Goal: Transaction & Acquisition: Purchase product/service

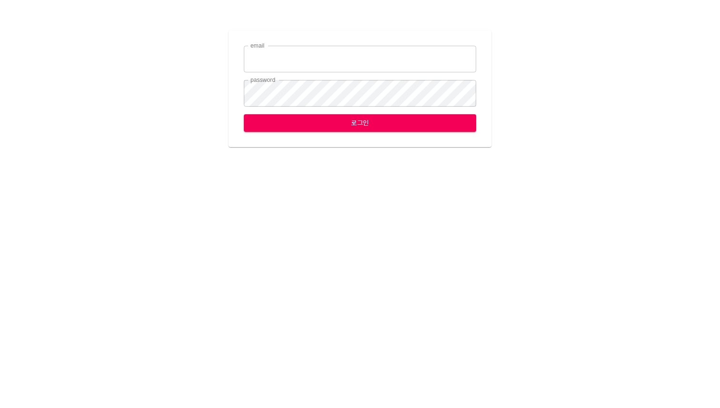
type input "leese2@ihateflyingbugs.com"
click at [332, 122] on span "로그인" at bounding box center [359, 123] width 217 height 12
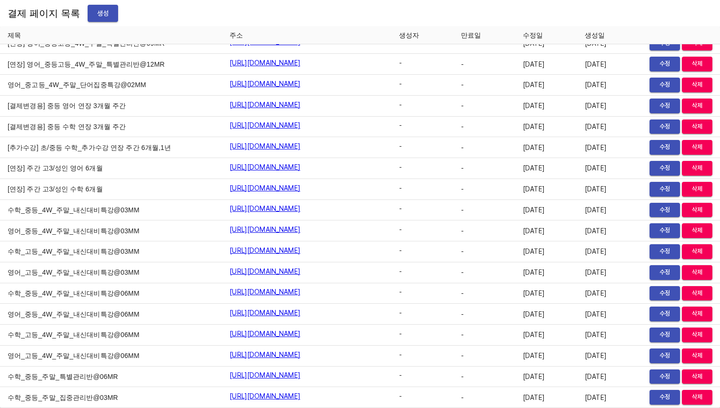
scroll to position [1280, 0]
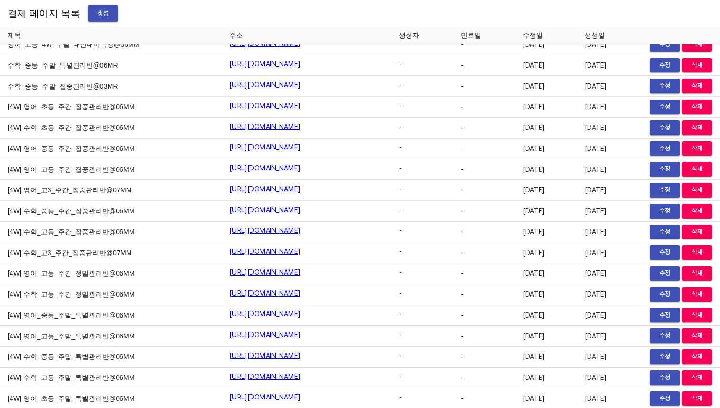
click at [96, 19] on button "생성" at bounding box center [103, 14] width 30 height 18
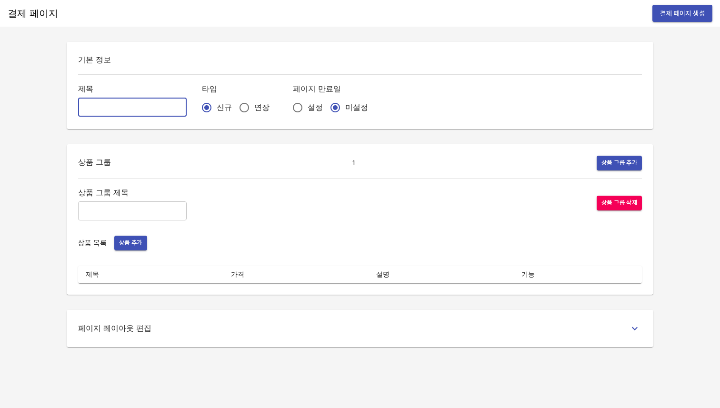
click at [127, 109] on input "text" at bounding box center [132, 107] width 109 height 19
click at [145, 108] on input "text" at bounding box center [132, 107] width 109 height 19
click at [113, 108] on input "text" at bounding box center [132, 107] width 109 height 19
paste input "고등 주말 수학 4주(약 1개월) 특별PT"
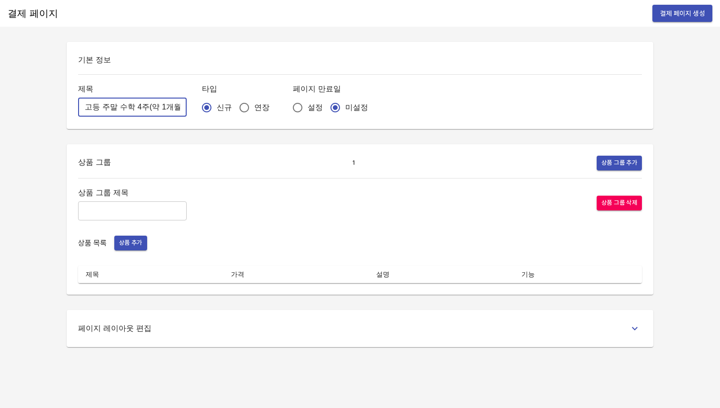
type input "고등 주말 수학 4주(약 1개월) 특별PT"
click at [208, 121] on div "기본 정보 제목 고등 주말 수학 4주(약 1개월) 특별PT ​ 타입 신규 연장 페이지 만료일 설정 미설정" at bounding box center [360, 85] width 586 height 87
drag, startPoint x: 212, startPoint y: 125, endPoint x: 214, endPoint y: 99, distance: 25.7
click at [214, 99] on div "기본 정보 제목 고등 주말 수학 4주(약 1개월) 특별PT ​ 타입 신규 연장 페이지 만료일 설정 미설정" at bounding box center [360, 85] width 586 height 87
click at [234, 116] on input "연장" at bounding box center [244, 108] width 20 height 20
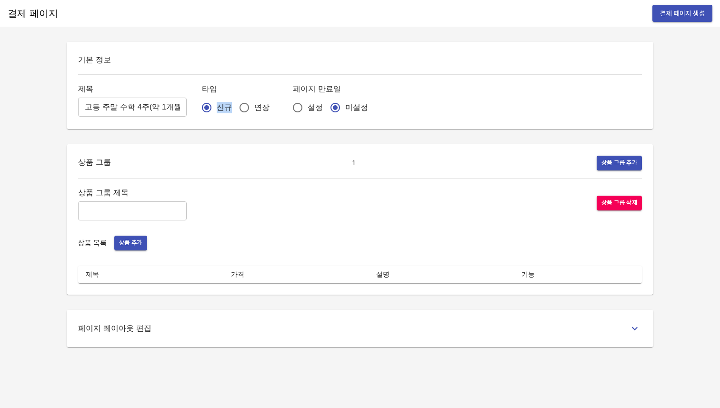
radio input "true"
click at [217, 119] on div "기본 정보 제목 고등 주말 수학 4주(약 1개월) 특별PT ​ 타입 신규 연장 페이지 만료일 설정 미설정" at bounding box center [360, 85] width 586 height 87
click at [128, 212] on input "text" at bounding box center [132, 210] width 109 height 19
paste input "고등 주말 수학 4주(약 1개월) 특별PT"
type input "고등 주말 수학 4주(약 1개월) 특별PT"
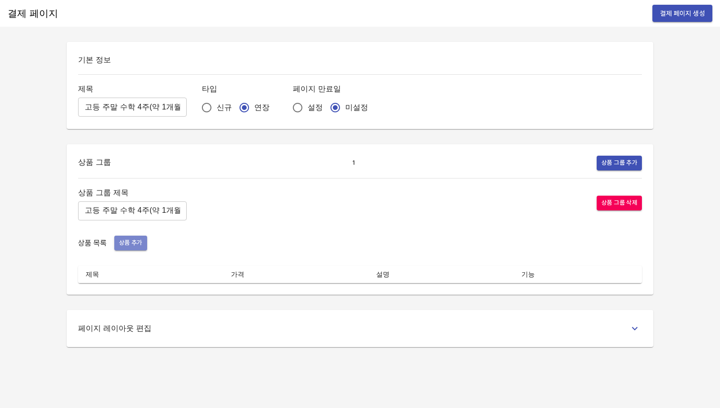
click at [133, 243] on span "상품 추가" at bounding box center [130, 242] width 23 height 11
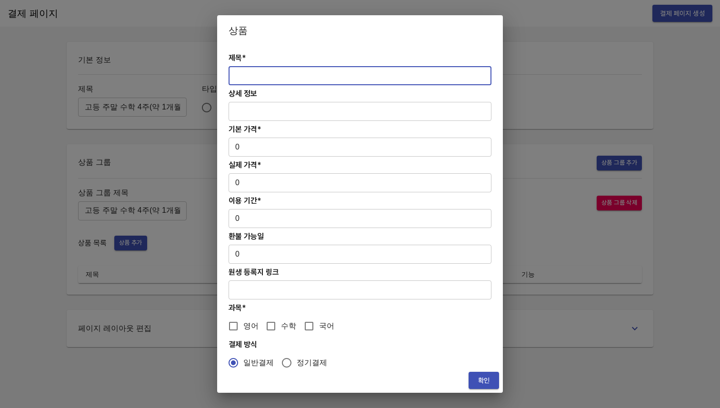
click at [274, 75] on input "text" at bounding box center [359, 75] width 263 height 19
paste input "고등 주말 수학 4주(약 1개월) 특별PT"
type input "고등 주말 수학 4주(약 1개월) 특별PT"
click at [296, 105] on input "text" at bounding box center [359, 111] width 263 height 19
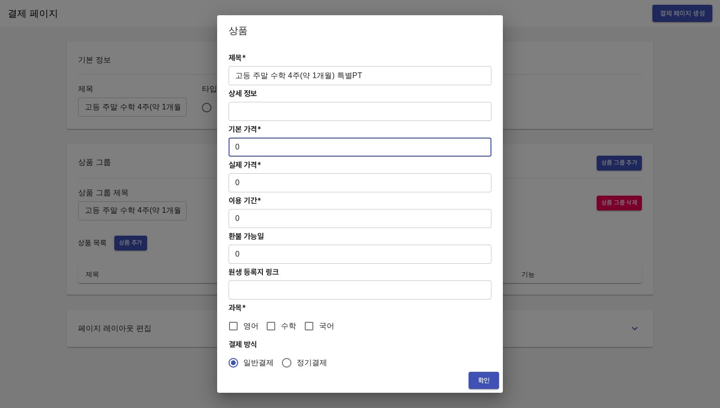
click at [297, 147] on input "0" at bounding box center [359, 147] width 263 height 19
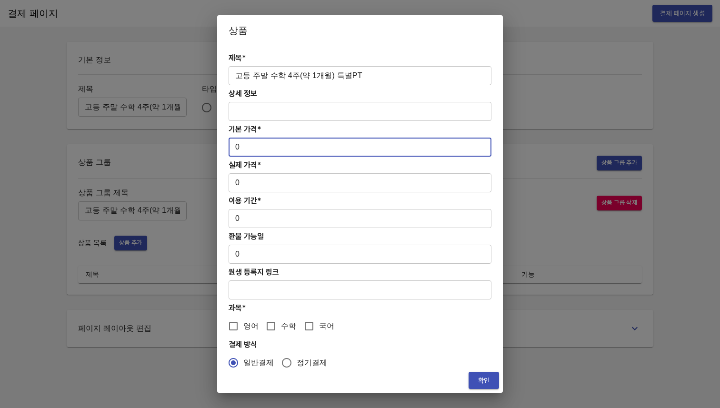
click at [278, 148] on input "0" at bounding box center [359, 147] width 263 height 19
type input "1000"
click at [247, 183] on input "0" at bounding box center [359, 182] width 263 height 19
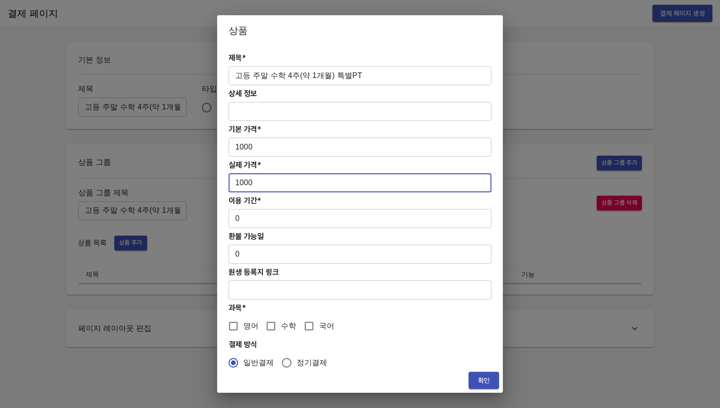
type input "1000"
click at [274, 217] on input "0" at bounding box center [359, 218] width 263 height 19
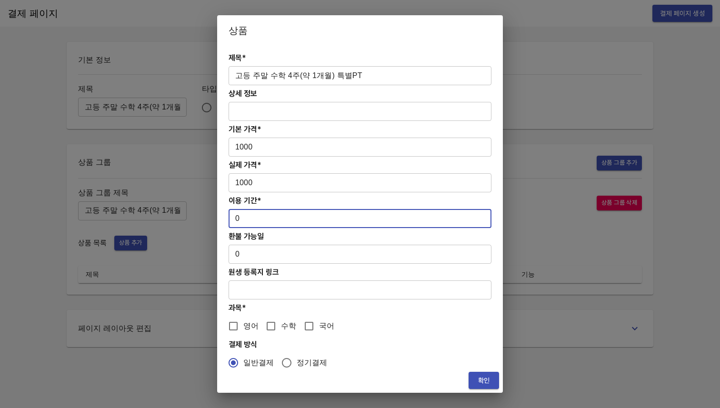
type input "0"
click at [361, 69] on input "고등 주말 수학 4주(약 1개월) 특별PT" at bounding box center [359, 75] width 263 height 19
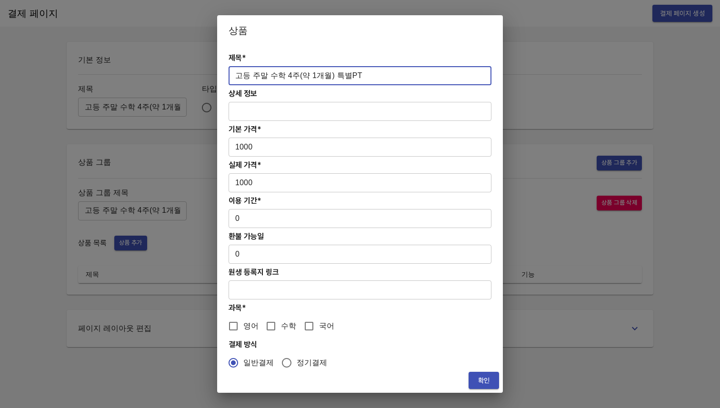
click at [361, 69] on input "고등 주말 수학 4주(약 1개월) 특별PT" at bounding box center [359, 75] width 263 height 19
type input "초중등 주간 집중관리 수학 4주(약 1개월) 프로그램"
click at [397, 33] on h2 "상품" at bounding box center [359, 30] width 263 height 15
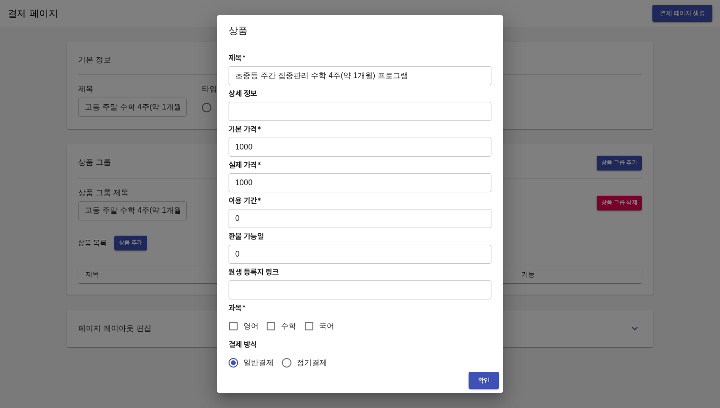
click at [338, 110] on input "text" at bounding box center [359, 111] width 263 height 19
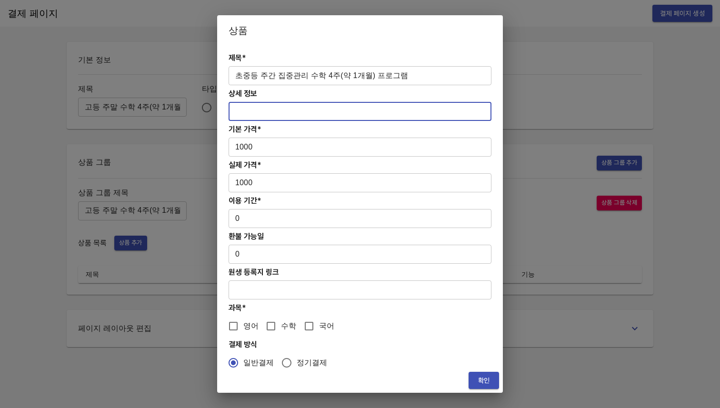
click at [281, 217] on input "0" at bounding box center [359, 218] width 263 height 19
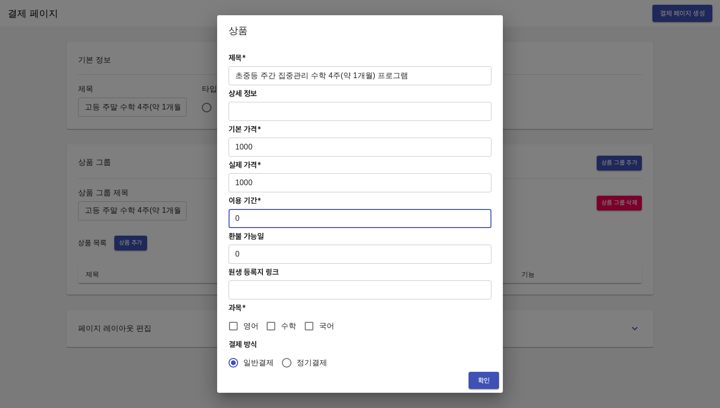
click at [244, 225] on input "0" at bounding box center [359, 218] width 263 height 19
click at [239, 220] on input "0" at bounding box center [359, 218] width 263 height 19
type input "28"
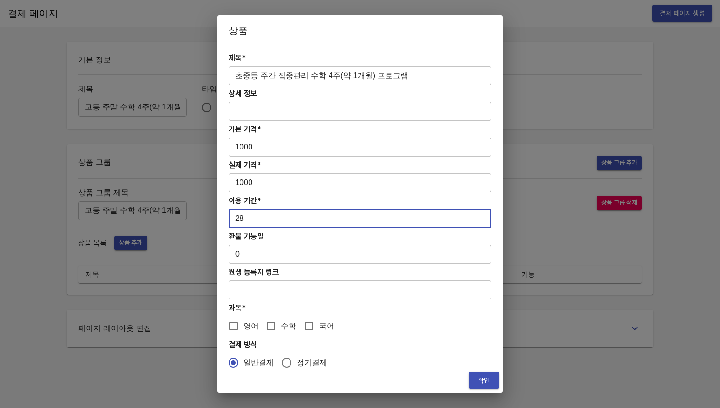
click at [275, 239] on h4 "환불 가능일" at bounding box center [359, 236] width 263 height 9
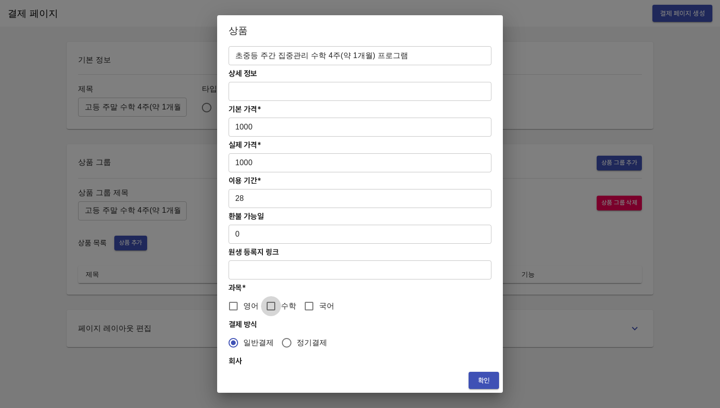
click at [269, 305] on input "수학" at bounding box center [271, 306] width 20 height 20
checkbox input "true"
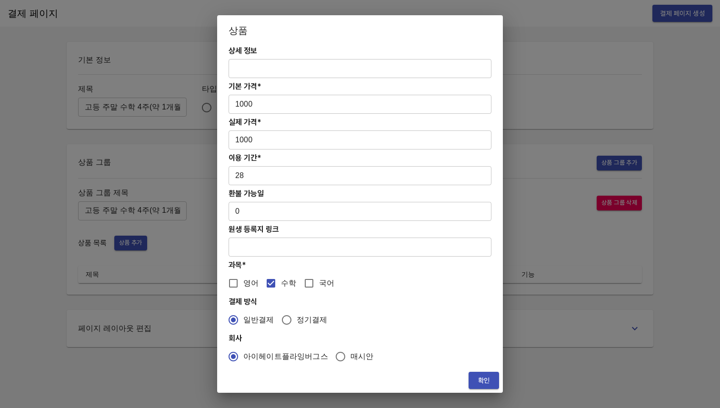
scroll to position [45, 0]
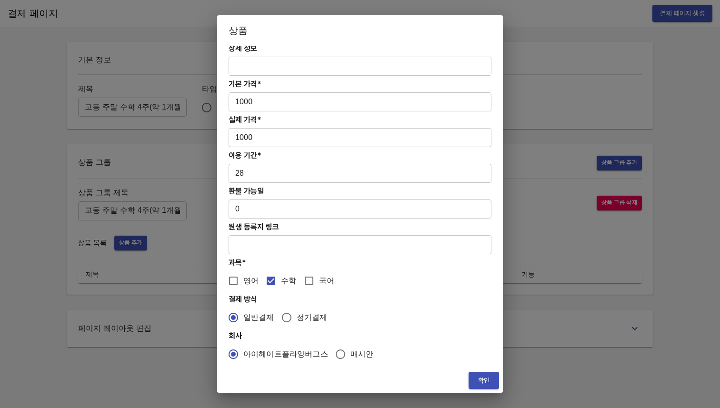
click at [479, 382] on span "확인" at bounding box center [483, 381] width 15 height 12
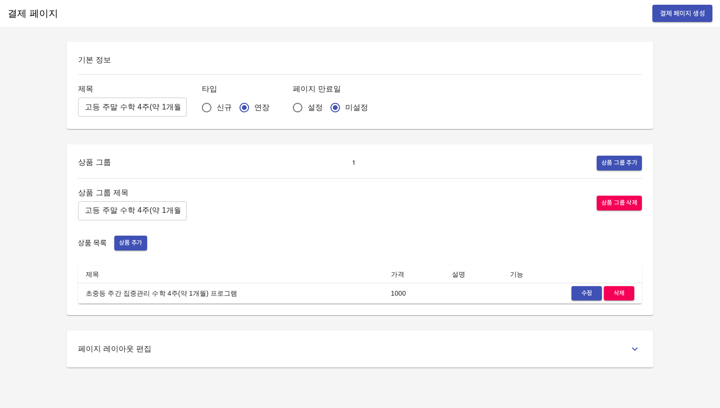
click at [131, 316] on div "기본 정보 제목 고등 주말 수학 4주(약 1개월) 특별PT ​ 타입 신규 연장 페이지 만료일 설정 미설정 상품 그룹 1 상품 그룹 추가 상품 …" at bounding box center [359, 205] width 609 height 326
click at [669, 16] on span "결제 페이지 생성" at bounding box center [682, 14] width 45 height 12
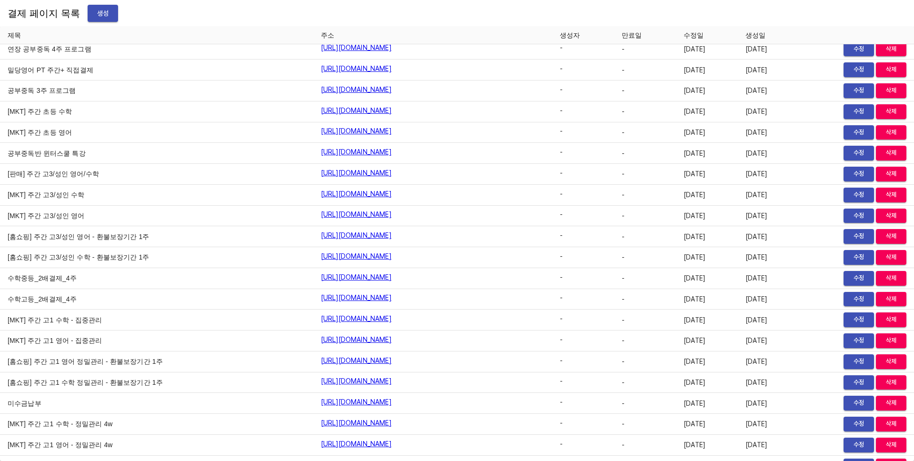
scroll to position [351, 0]
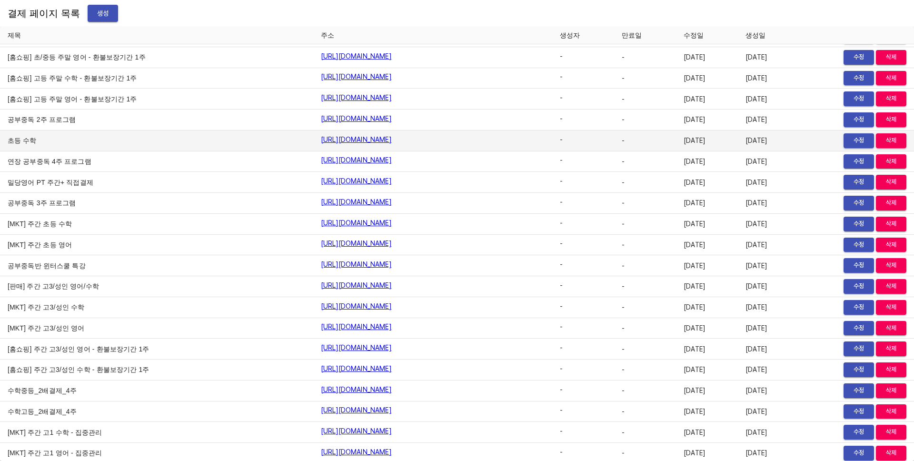
click at [346, 139] on link "[URL][DOMAIN_NAME]" at bounding box center [356, 140] width 71 height 10
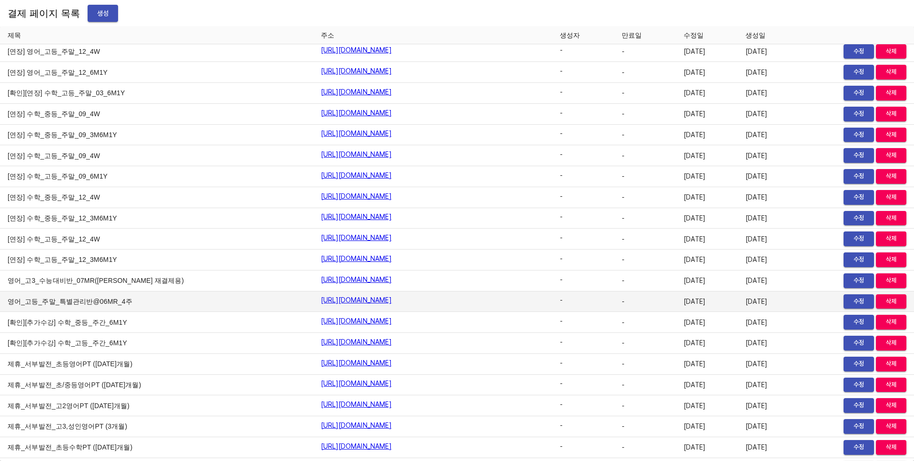
scroll to position [2003, 0]
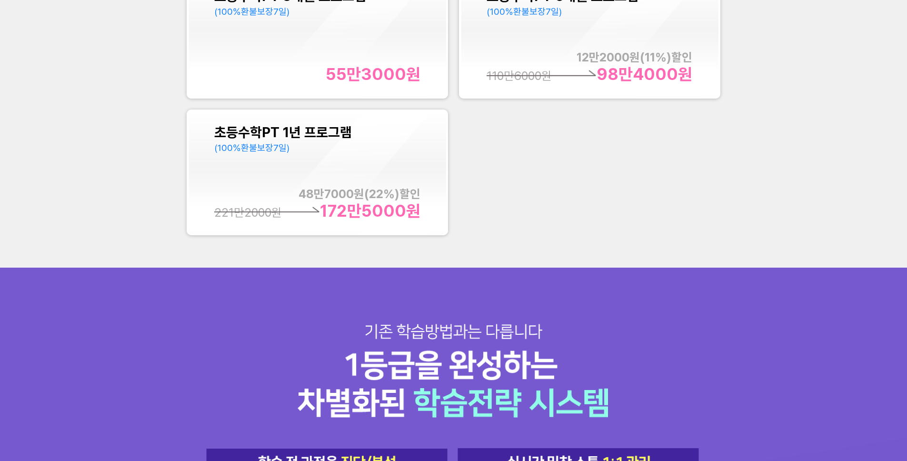
scroll to position [347, 0]
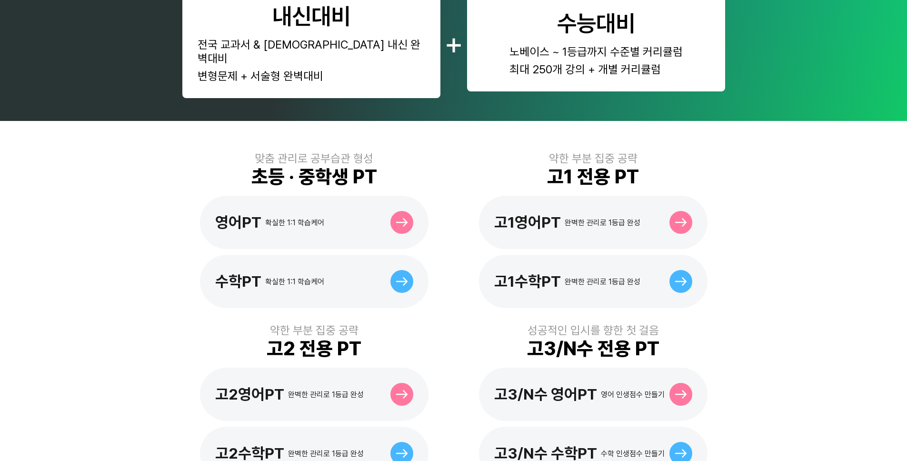
scroll to position [185, 0]
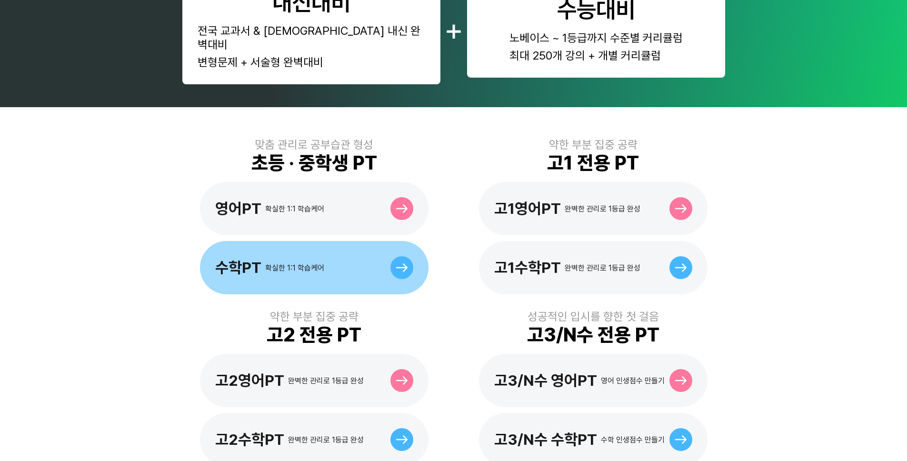
click at [299, 241] on div "수학PT 확실한 1:1 학습케어" at bounding box center [314, 267] width 228 height 53
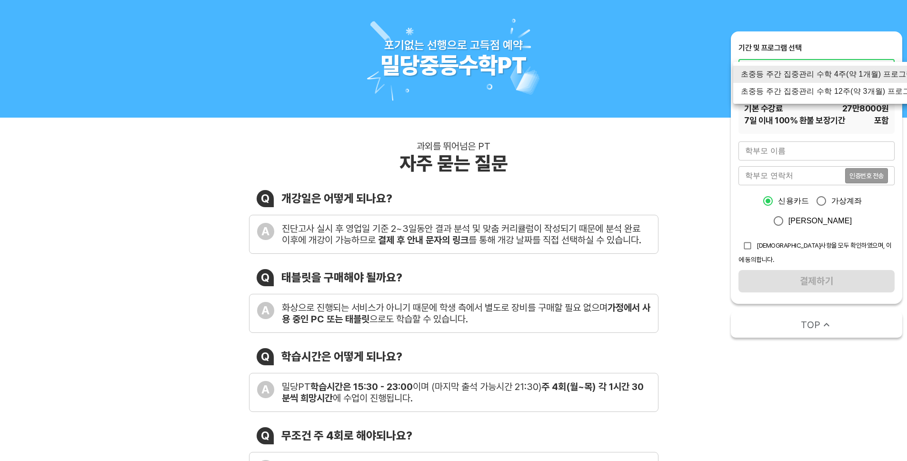
click at [699, 156] on div at bounding box center [453, 230] width 907 height 461
drag, startPoint x: 744, startPoint y: 76, endPoint x: 830, endPoint y: 75, distance: 86.6
drag, startPoint x: 896, startPoint y: 75, endPoint x: 755, endPoint y: 77, distance: 141.4
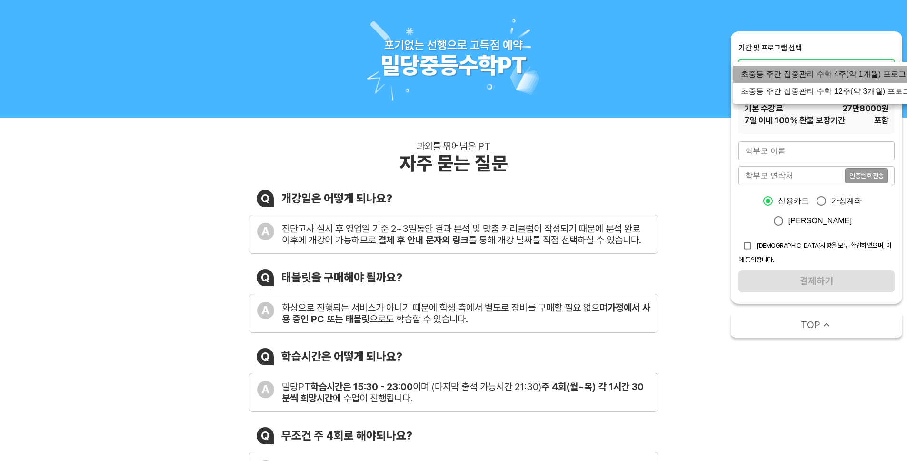
click at [755, 77] on li "초중등 주간 집중관리 수학 4주(약 1개월) 프로그램" at bounding box center [829, 74] width 193 height 17
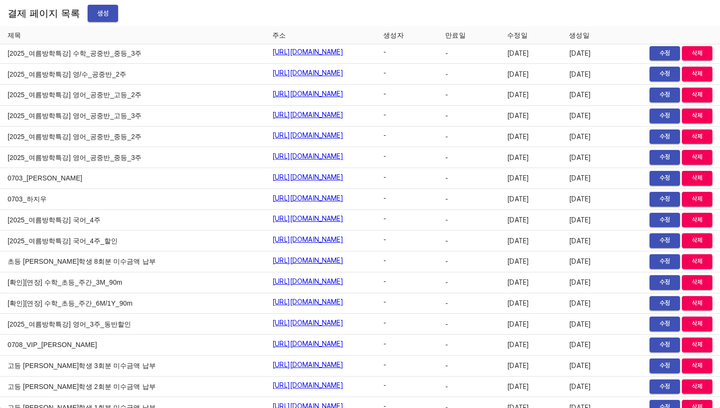
scroll to position [10859, 0]
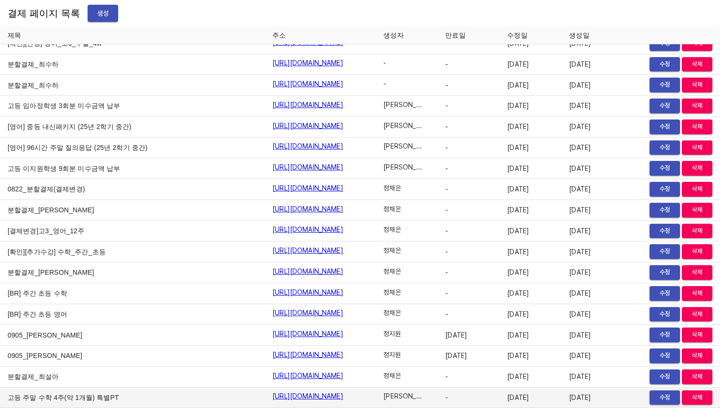
click at [299, 395] on link "https://payment.mildang.kr/gXdh0v3IANuJ_SXYIj77G" at bounding box center [307, 396] width 71 height 10
click at [654, 393] on span "수정" at bounding box center [664, 397] width 21 height 11
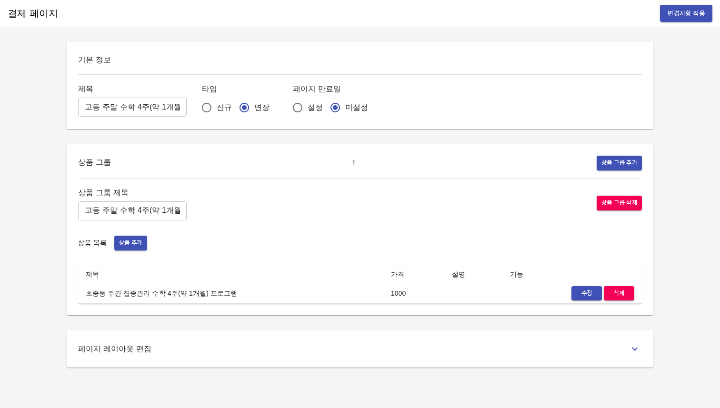
click at [84, 108] on input "고등 주말 수학 4주(약 1개월) 특별PT" at bounding box center [132, 107] width 109 height 19
type input "테스트"
click at [455, 44] on div "기본 정보 제목 테스트 ​ 타입 신규 연장 페이지 만료일 설정 미설정" at bounding box center [360, 85] width 586 height 87
click at [692, 10] on span "변경사항 적용" at bounding box center [685, 14] width 37 height 12
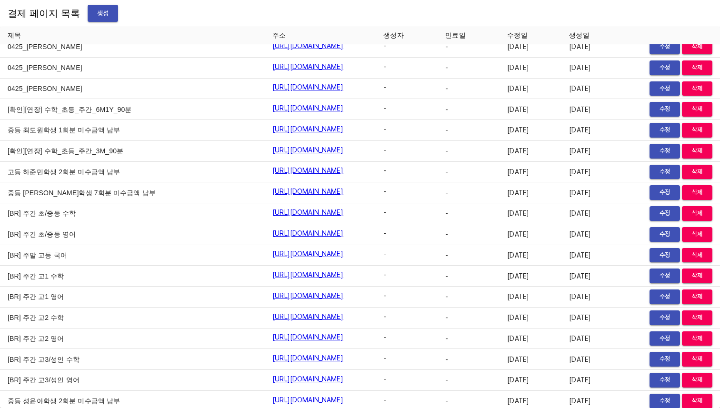
scroll to position [10859, 0]
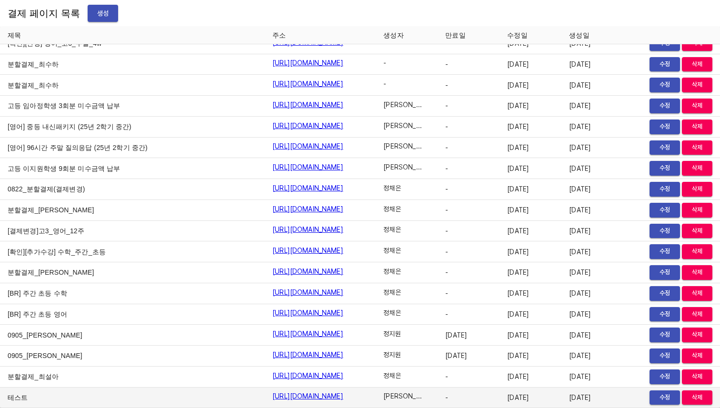
click at [306, 394] on link "https://payment.mildang.kr/gXdh0v3IANuJ_SXYIj77G" at bounding box center [307, 396] width 71 height 10
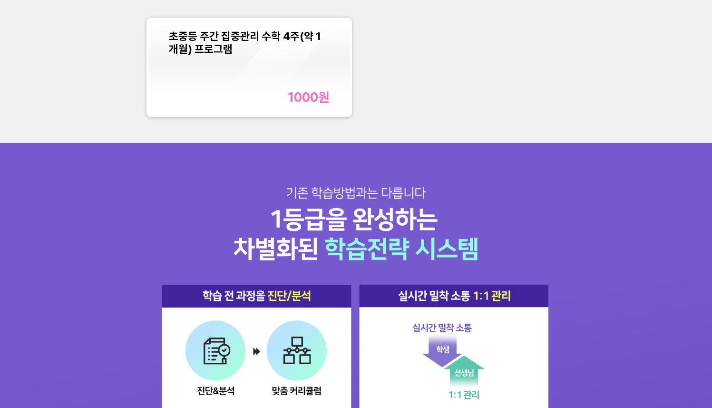
scroll to position [958, 0]
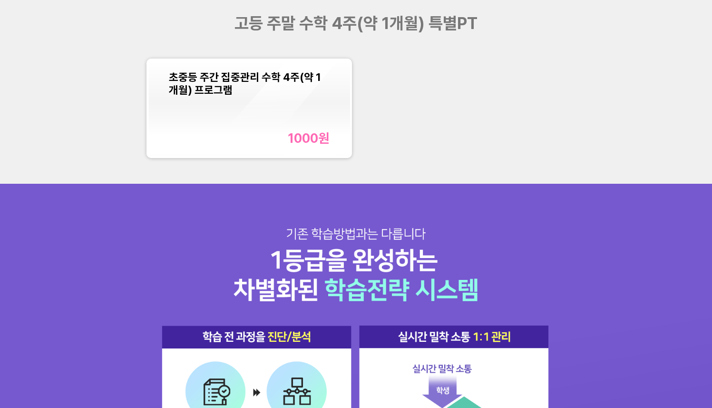
click at [257, 88] on div "초중등 주간 집중관리 수학 4주(약 1개월) 프로그램" at bounding box center [249, 83] width 161 height 26
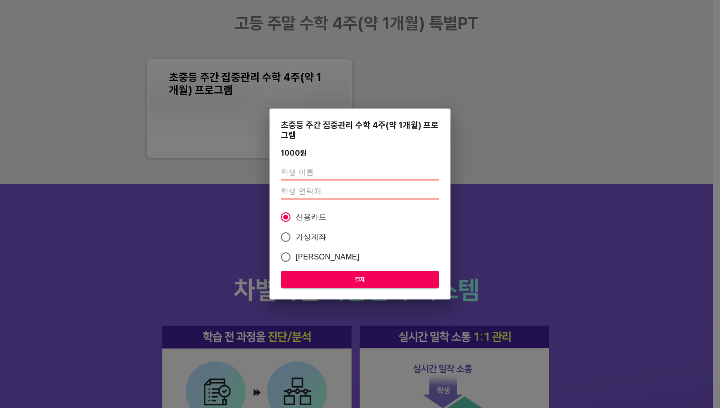
click at [316, 167] on input "text" at bounding box center [360, 172] width 158 height 15
type input "[PERSON_NAME]"
click at [330, 188] on input "number" at bounding box center [360, 191] width 158 height 15
type input "01048504720"
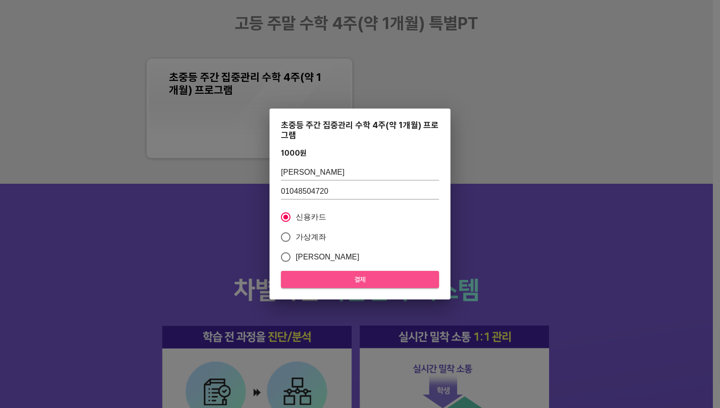
click at [325, 277] on span "결제" at bounding box center [359, 280] width 143 height 12
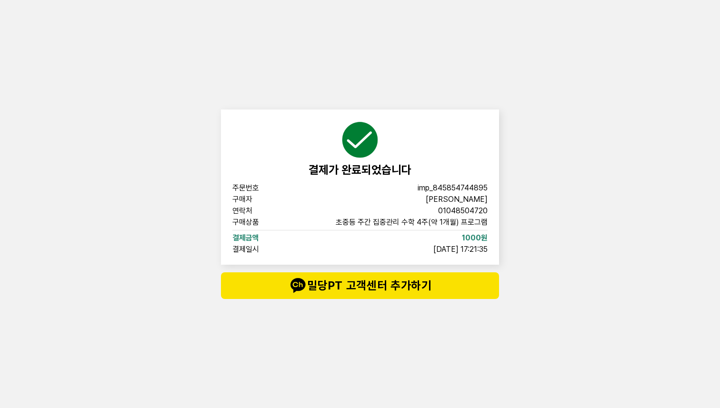
click at [542, 120] on div "결제가 완료되었습니다 주문번호 imp_[PHONE_NUMBER] 구매자 이시은 연락처 01048504720 구매상품 초중등 주간 집중관리 수학…" at bounding box center [360, 204] width 720 height 408
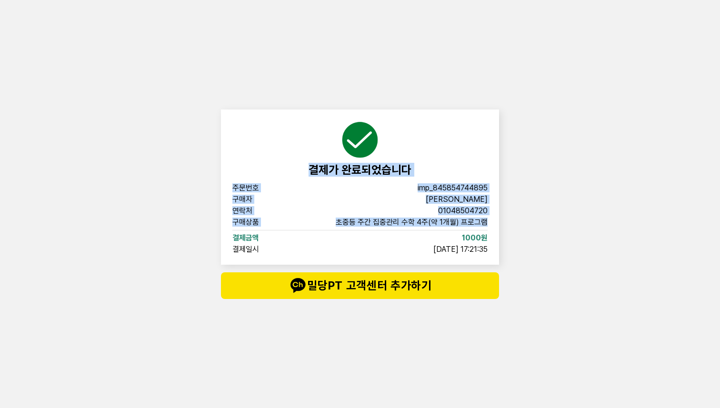
drag, startPoint x: 528, startPoint y: 160, endPoint x: 527, endPoint y: 241, distance: 80.9
click at [527, 237] on div "결제가 완료되었습니다 주문번호 imp_[PHONE_NUMBER] 구매자 이시은 연락처 01048504720 구매상품 초중등 주간 집중관리 수학…" at bounding box center [360, 204] width 720 height 408
click at [528, 242] on div "결제가 완료되었습니다 주문번호 imp_[PHONE_NUMBER] 구매자 이시은 연락처 01048504720 구매상품 초중등 주간 집중관리 수학…" at bounding box center [360, 204] width 720 height 408
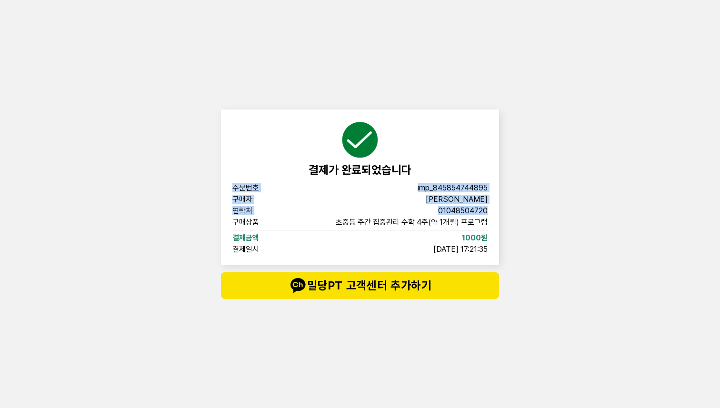
click at [459, 216] on div "결제가 완료되었습니다 주문번호 imp_[PHONE_NUMBER] 구매자 이시은 연락처 01048504720 구매상품 초중등 주간 집중관리 수학…" at bounding box center [360, 186] width 278 height 155
click at [459, 216] on div "주문번호 imp_[PHONE_NUMBER] 구매자 이시은 연락처 01048504720 구매상품 초중등 주간 집중관리 수학 4주(약 1개월) 프…" at bounding box center [359, 218] width 255 height 69
click at [556, 208] on div "결제가 완료되었습니다 주문번호 imp_[PHONE_NUMBER] 구매자 이시은 연락처 01048504720 구매상품 초중등 주간 집중관리 수학…" at bounding box center [360, 204] width 720 height 408
click at [573, 170] on div "결제가 완료되었습니다 주문번호 imp_[PHONE_NUMBER] 구매자 이시은 연락처 01048504720 구매상품 초중등 주간 집중관리 수학…" at bounding box center [360, 204] width 720 height 408
